Goal: Task Accomplishment & Management: Manage account settings

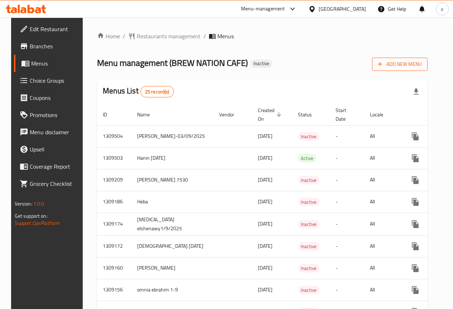
click at [412, 61] on span "Add New Menu" at bounding box center [400, 64] width 44 height 9
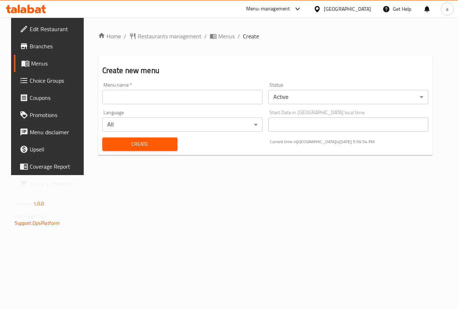
click at [233, 100] on input "text" at bounding box center [182, 97] width 160 height 14
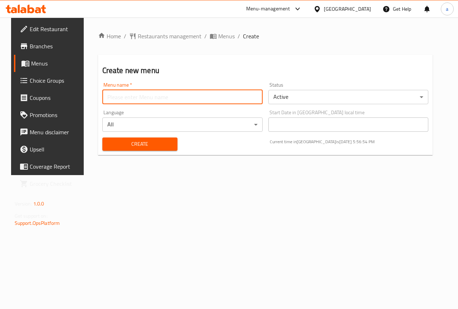
type input "[PERSON_NAME] 2954"
click at [165, 142] on span "Create" at bounding box center [140, 144] width 64 height 9
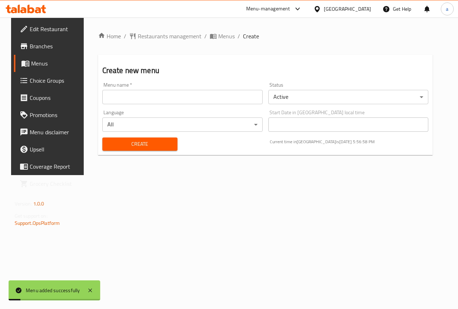
click at [52, 63] on span "Menus" at bounding box center [56, 63] width 51 height 9
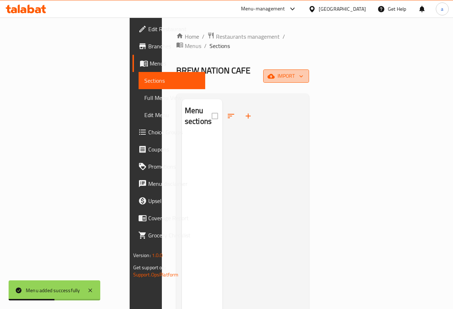
click at [303, 72] on span "import" at bounding box center [286, 76] width 34 height 9
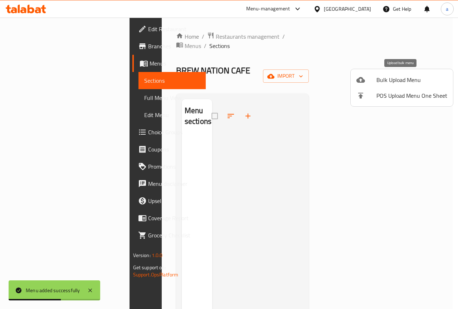
click at [388, 83] on span "Bulk Upload Menu" at bounding box center [411, 80] width 71 height 9
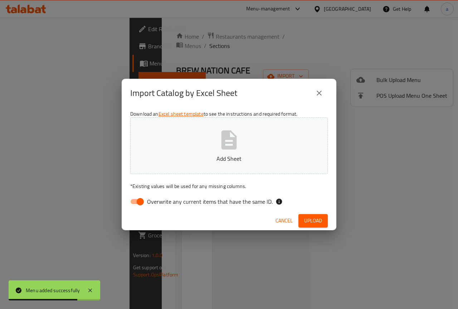
click at [141, 201] on input "Overwrite any current items that have the same ID." at bounding box center [140, 202] width 41 height 14
checkbox input "false"
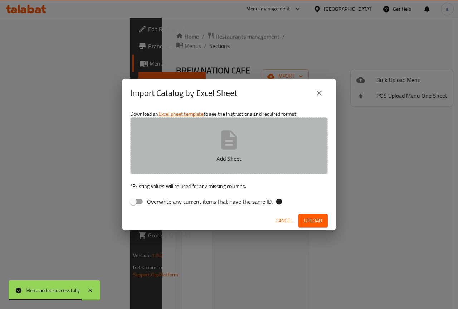
click at [208, 145] on button "Add Sheet" at bounding box center [229, 145] width 198 height 57
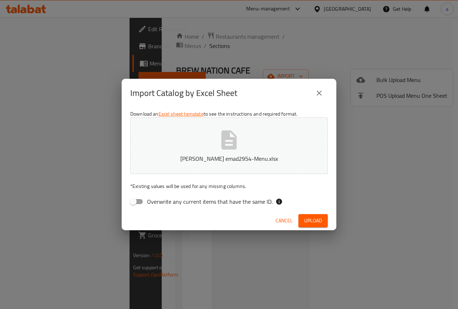
click at [315, 220] on span "Upload" at bounding box center [313, 220] width 18 height 9
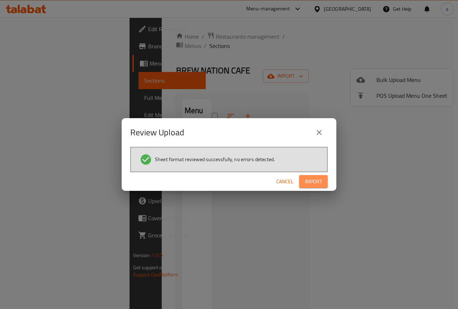
click at [321, 181] on span "Import" at bounding box center [313, 181] width 17 height 9
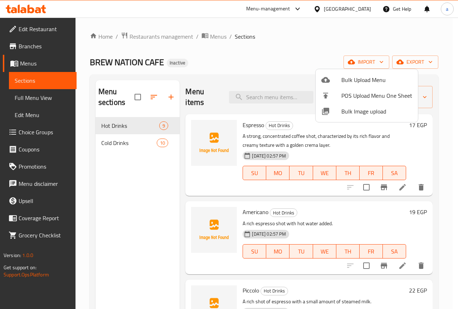
click at [430, 117] on div at bounding box center [229, 154] width 458 height 309
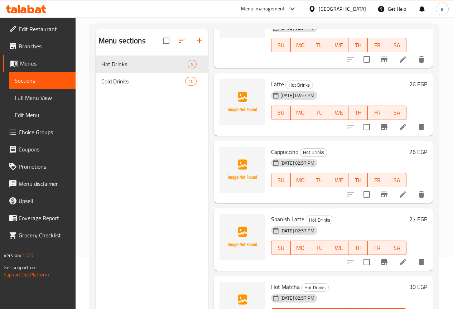
scroll to position [100, 0]
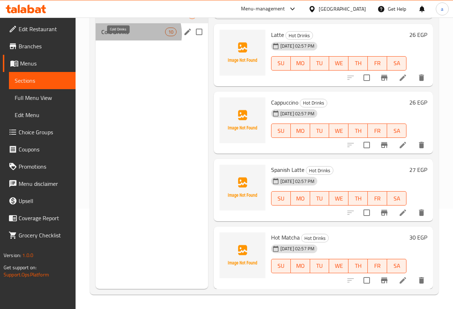
click at [135, 36] on span "Cold Drinks" at bounding box center [133, 32] width 64 height 9
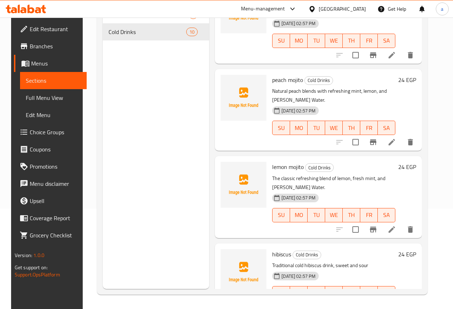
scroll to position [477, 0]
click at [31, 68] on span "Menus" at bounding box center [56, 63] width 50 height 9
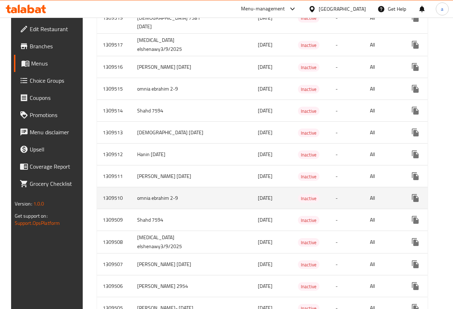
scroll to position [322, 0]
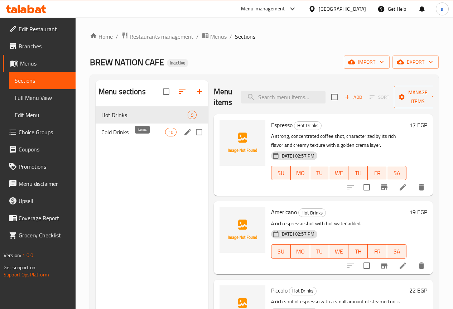
click at [165, 136] on span "10" at bounding box center [170, 132] width 11 height 7
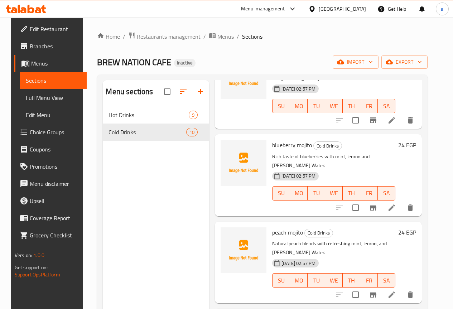
scroll to position [477, 0]
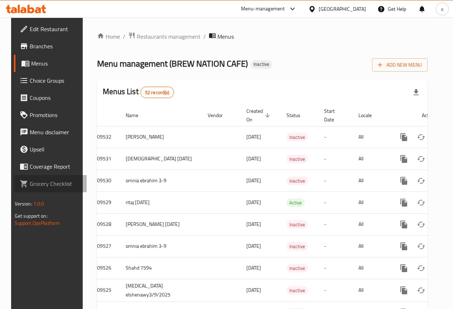
click at [50, 177] on link "Grocery Checklist" at bounding box center [50, 183] width 73 height 17
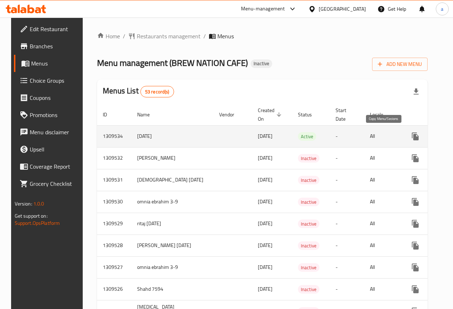
click at [411, 136] on icon "more" at bounding box center [414, 136] width 7 height 8
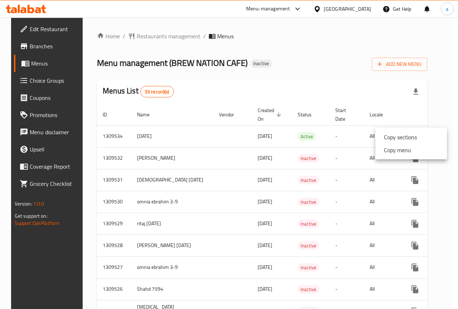
click at [353, 139] on div at bounding box center [229, 154] width 458 height 309
